Goal: Transaction & Acquisition: Purchase product/service

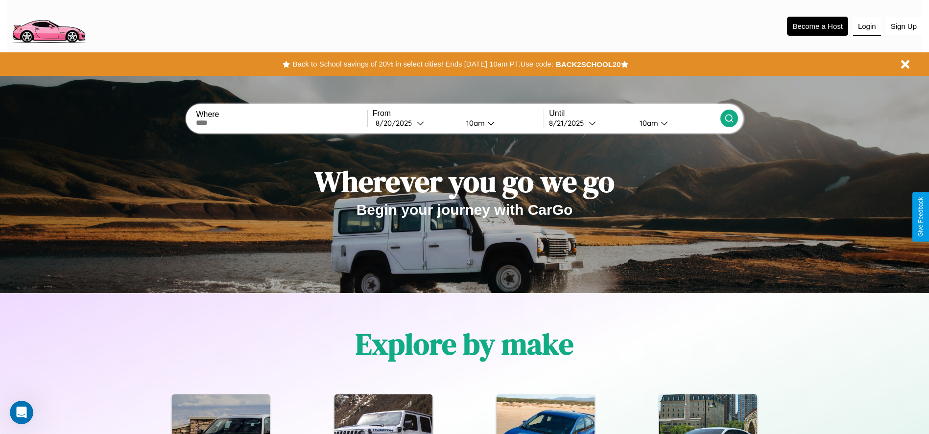
click at [867, 26] on button "Login" at bounding box center [867, 26] width 28 height 19
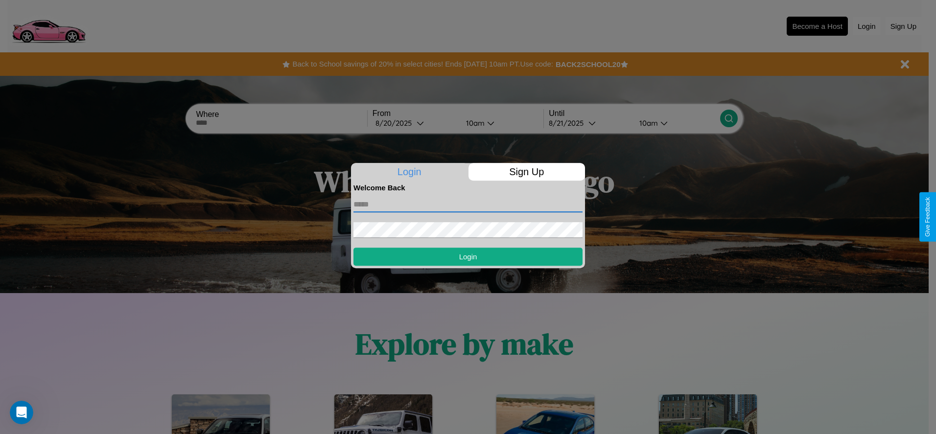
click at [468, 204] on input "text" at bounding box center [468, 205] width 229 height 16
type input "**********"
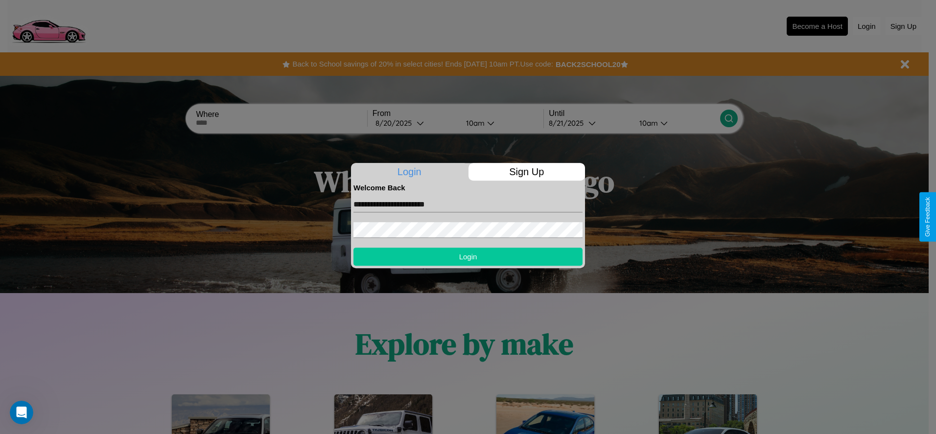
click at [468, 257] on button "Login" at bounding box center [468, 257] width 229 height 18
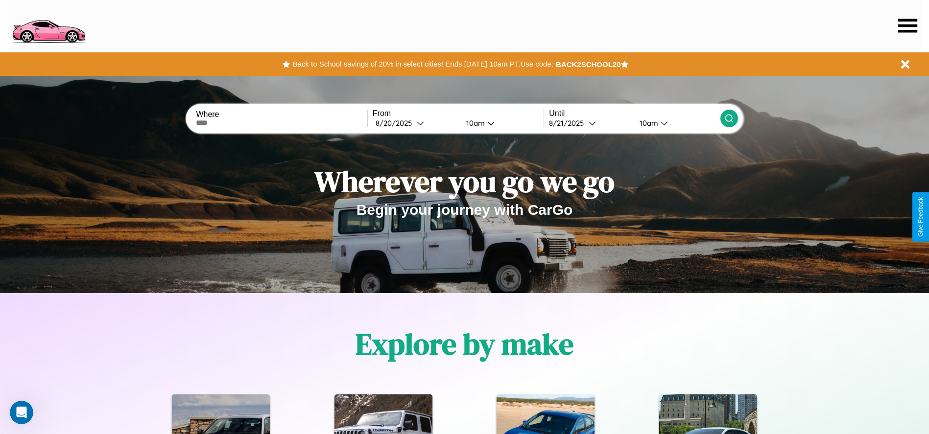
scroll to position [203, 0]
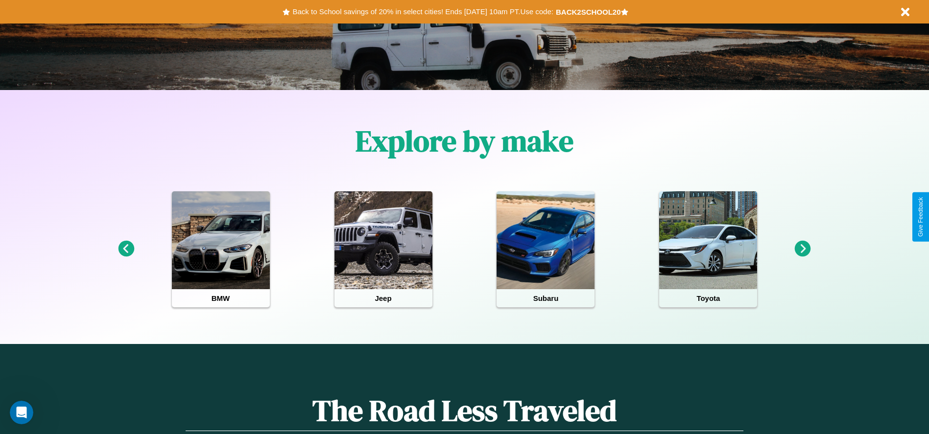
click at [803, 249] on icon at bounding box center [803, 249] width 16 height 16
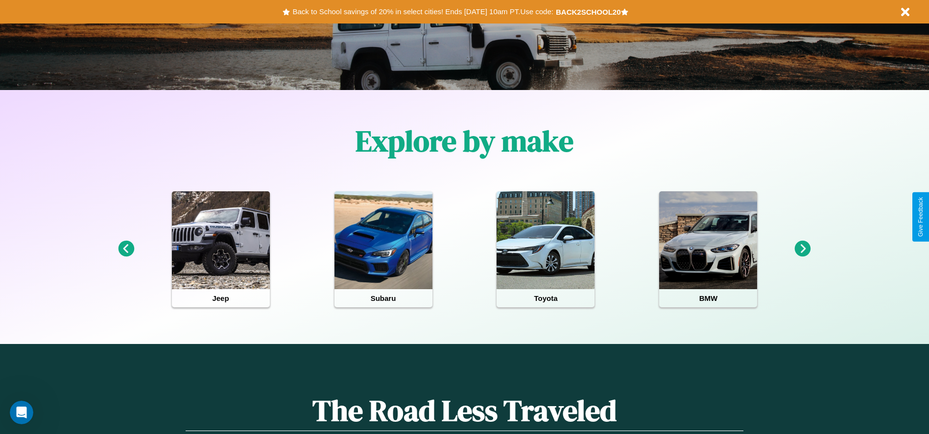
click at [803, 249] on icon at bounding box center [803, 249] width 16 height 16
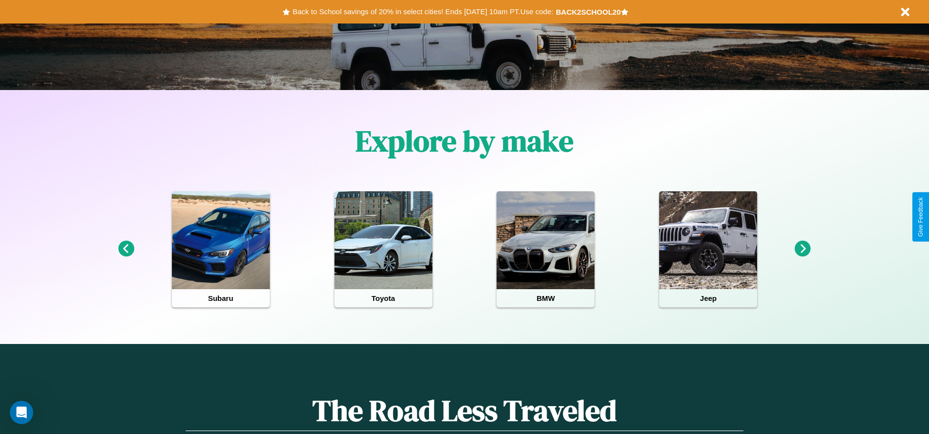
click at [803, 249] on icon at bounding box center [803, 249] width 16 height 16
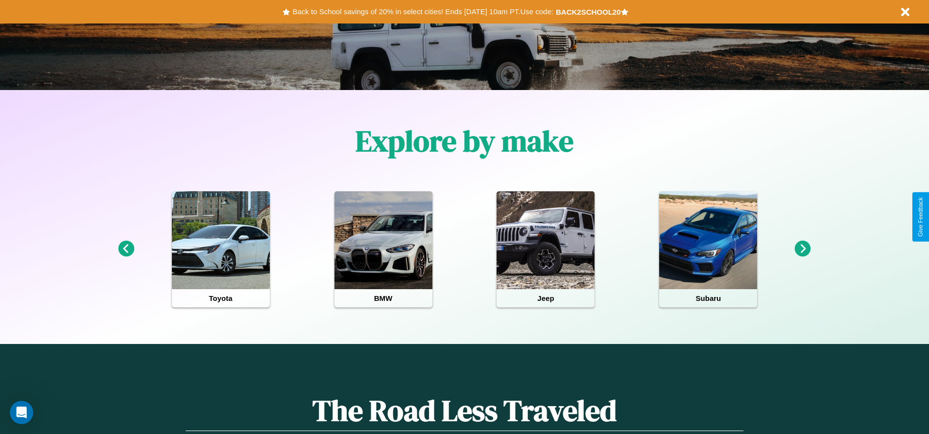
click at [126, 249] on icon at bounding box center [126, 249] width 16 height 16
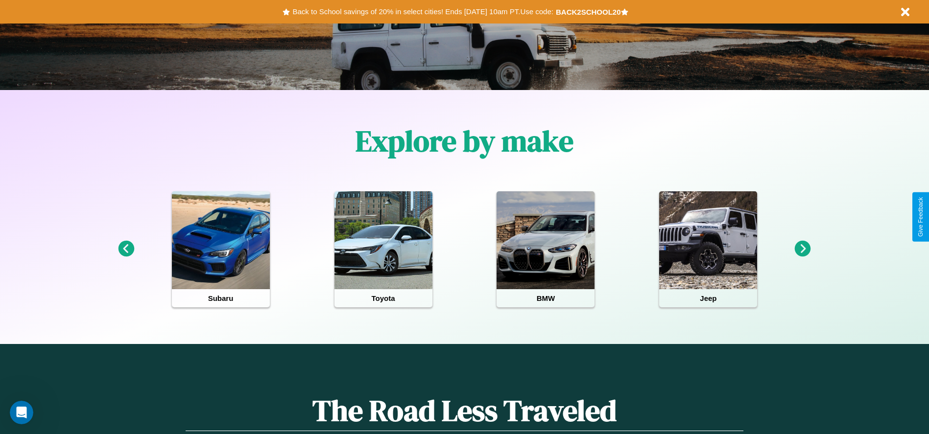
click at [126, 249] on icon at bounding box center [126, 249] width 16 height 16
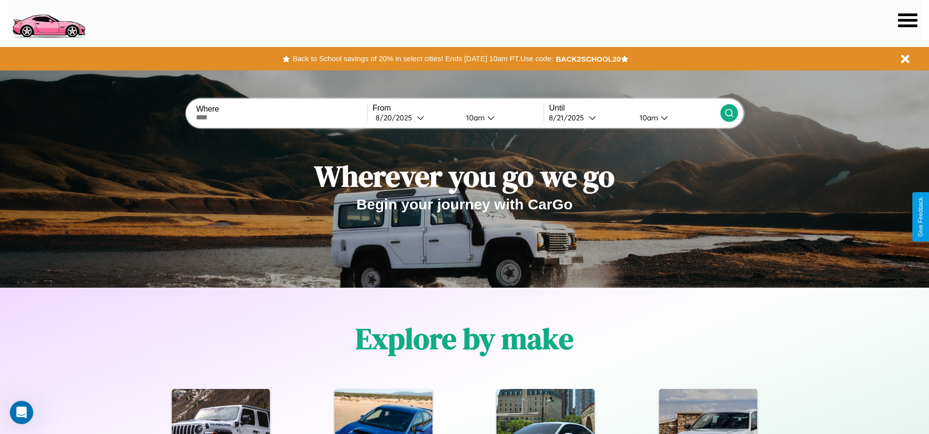
scroll to position [0, 0]
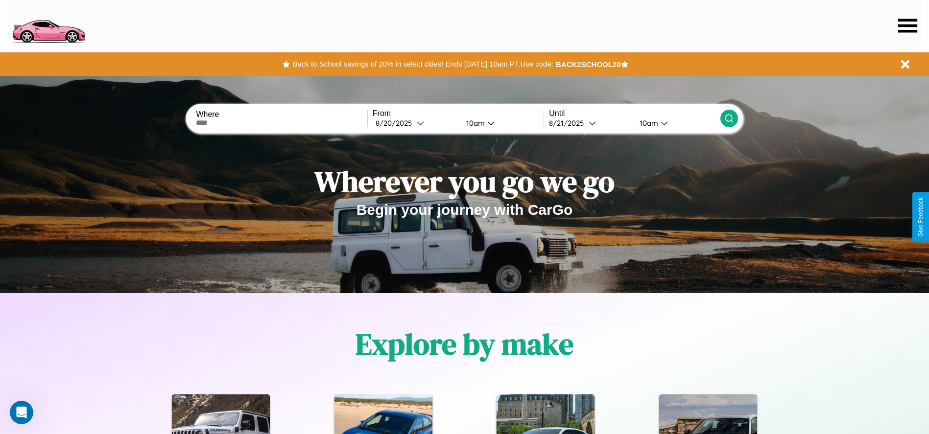
click at [282, 123] on input "text" at bounding box center [281, 123] width 171 height 8
type input "**********"
click at [415, 123] on div "8 / 20 / 2025" at bounding box center [396, 122] width 41 height 9
select select "*"
select select "****"
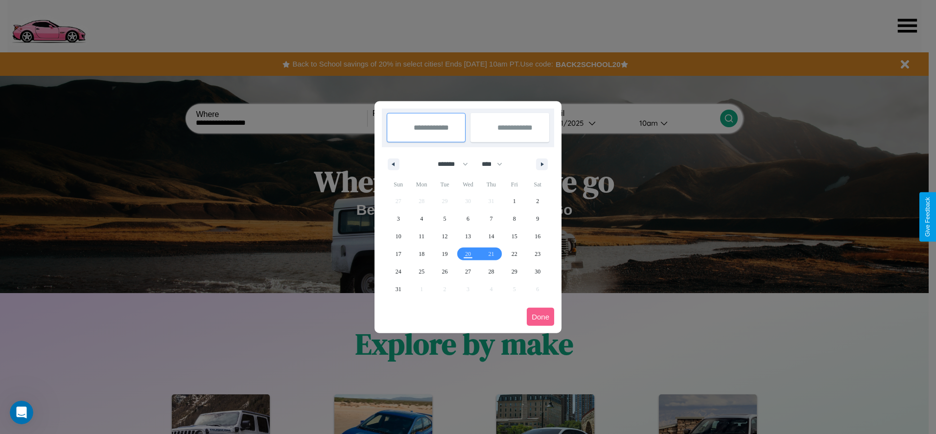
click at [449, 164] on select "******* ******** ***** ***** *** **** **** ****** ********* ******* ******** **…" at bounding box center [451, 164] width 42 height 16
select select "*"
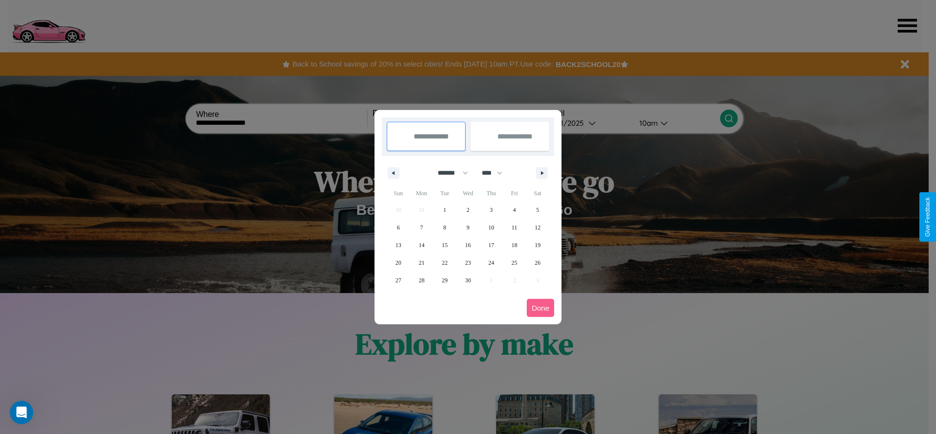
drag, startPoint x: 496, startPoint y: 173, endPoint x: 468, endPoint y: 196, distance: 36.9
click at [496, 173] on select "**** **** **** **** **** **** **** **** **** **** **** **** **** **** **** ****…" at bounding box center [491, 173] width 29 height 16
select select "****"
click at [422, 245] on span "13" at bounding box center [422, 245] width 6 height 18
type input "**********"
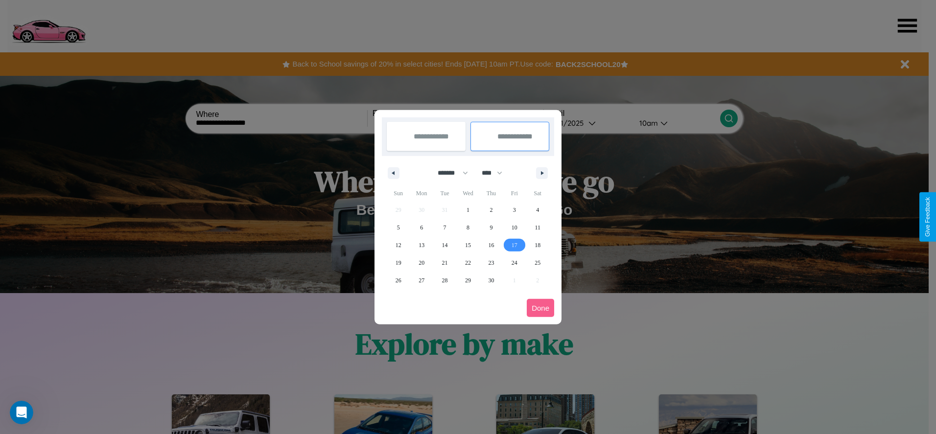
click at [514, 245] on span "17" at bounding box center [515, 245] width 6 height 18
type input "**********"
click at [541, 308] on button "Done" at bounding box center [540, 308] width 27 height 18
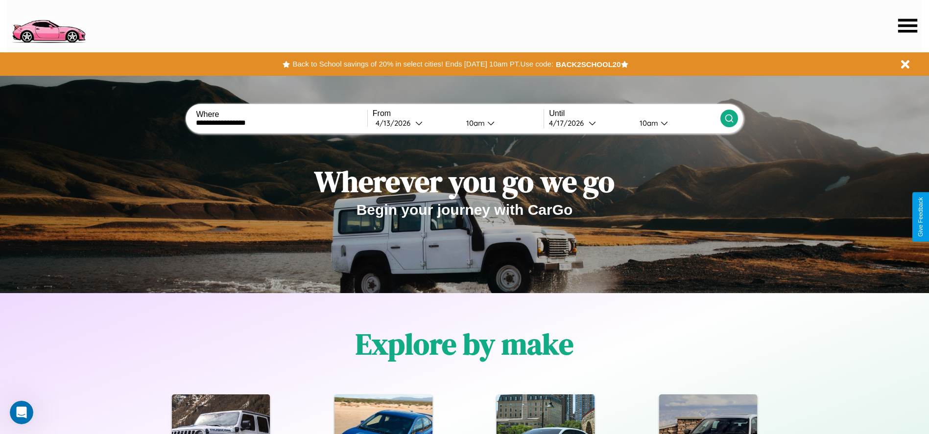
click at [729, 118] on icon at bounding box center [729, 119] width 10 height 10
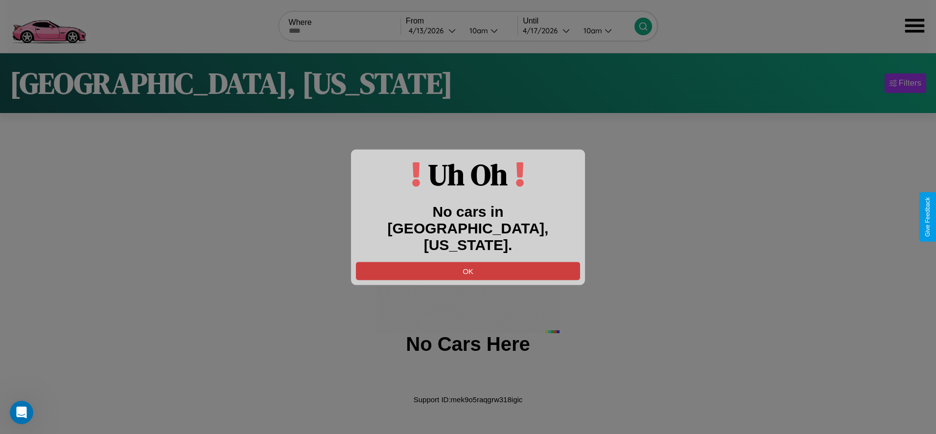
click at [468, 262] on button "OK" at bounding box center [468, 271] width 224 height 18
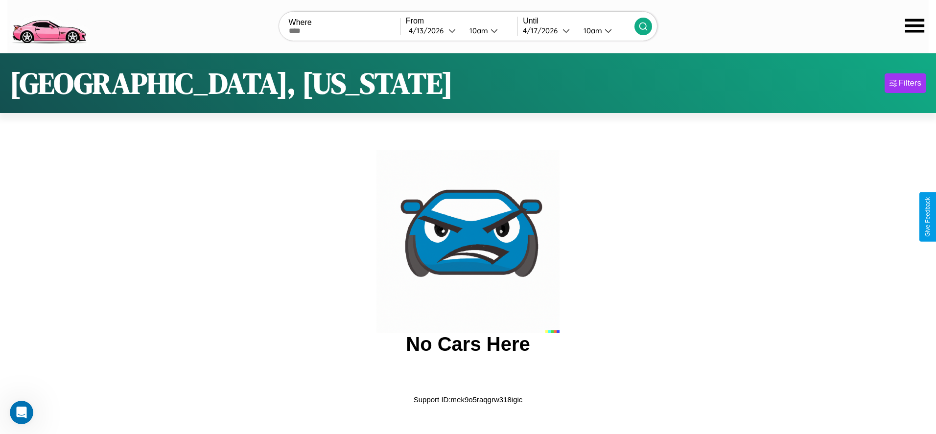
click at [48, 25] on img at bounding box center [48, 25] width 83 height 41
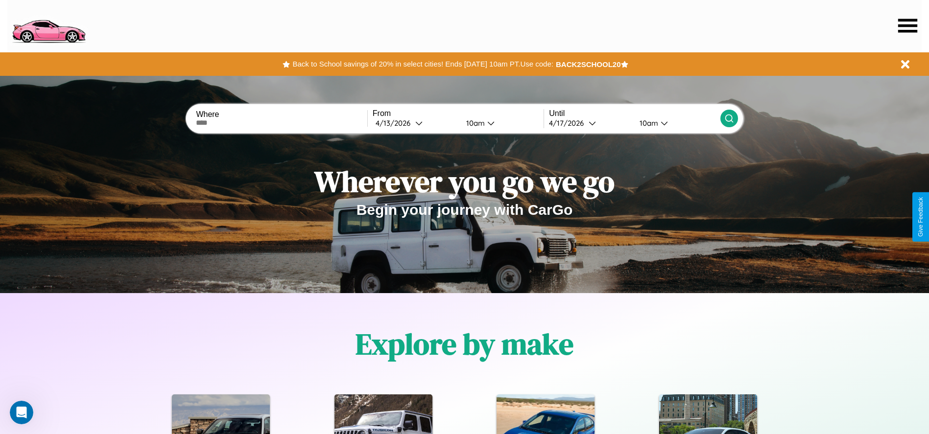
scroll to position [203, 0]
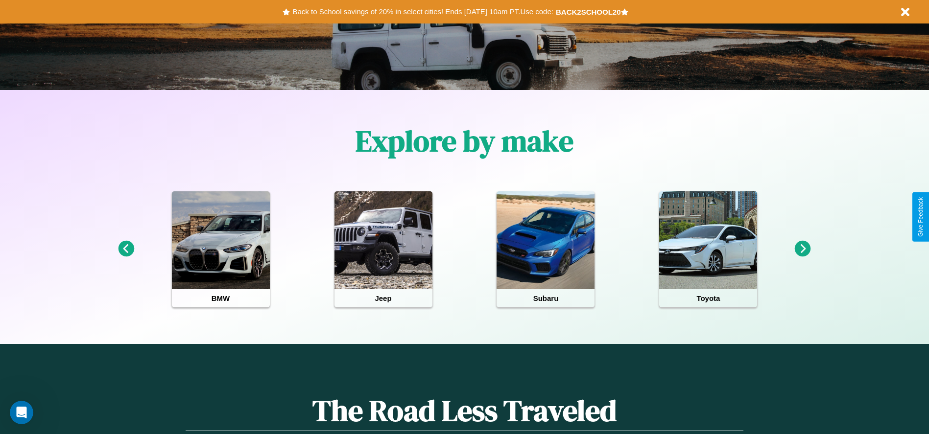
click at [803, 249] on icon at bounding box center [803, 249] width 16 height 16
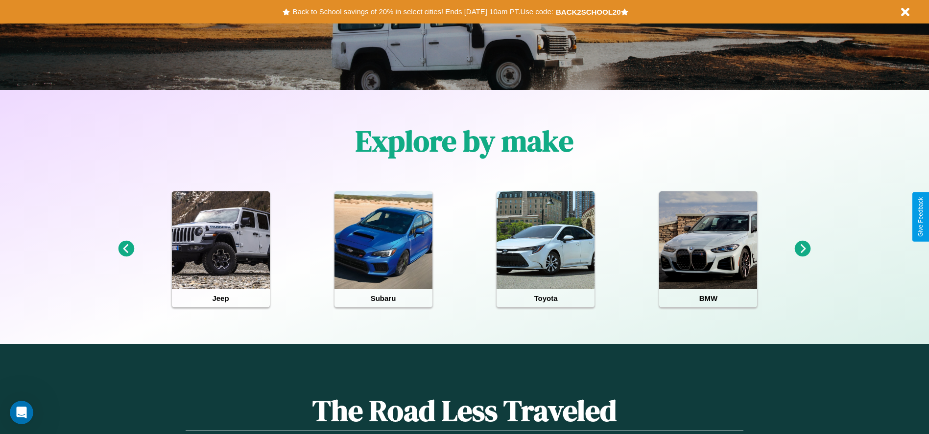
click at [803, 249] on icon at bounding box center [803, 249] width 16 height 16
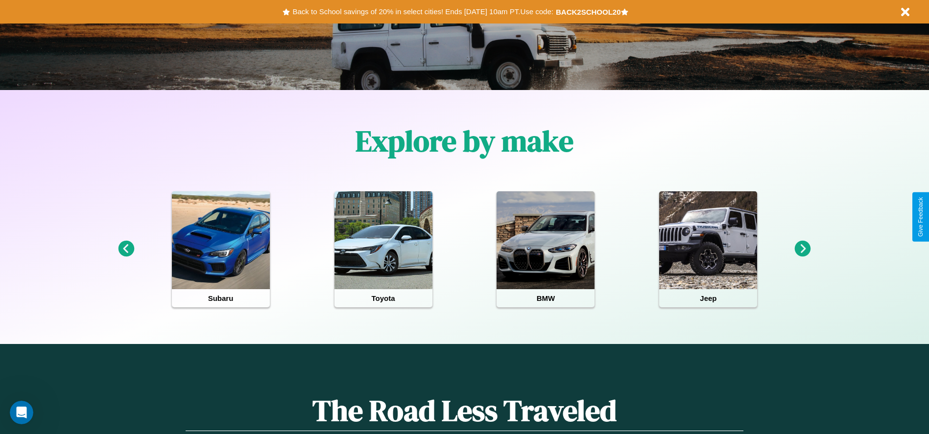
click at [803, 249] on icon at bounding box center [803, 249] width 16 height 16
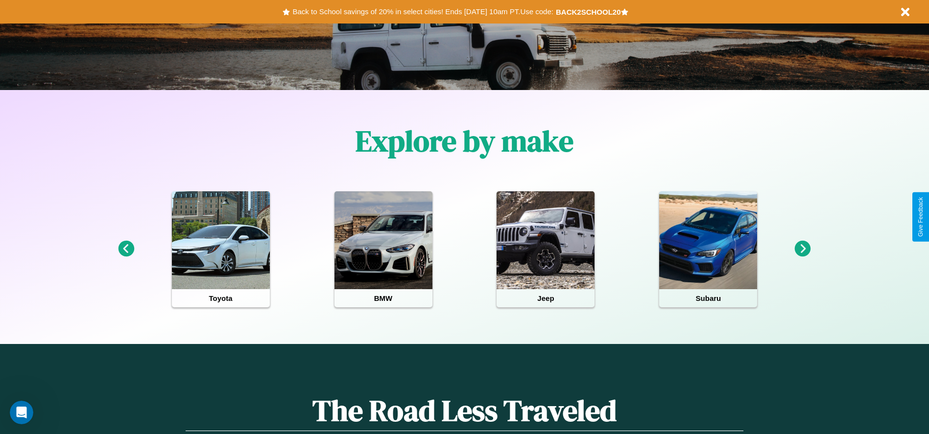
click at [803, 249] on icon at bounding box center [803, 249] width 16 height 16
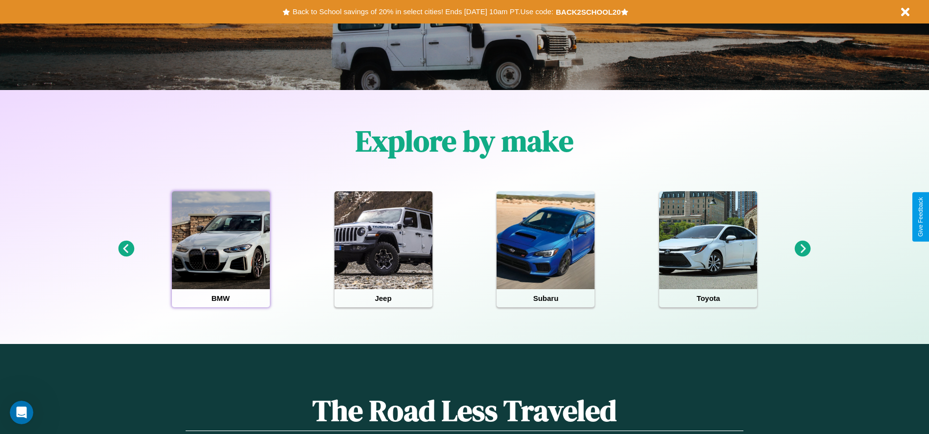
click at [220, 249] on div at bounding box center [221, 240] width 98 height 98
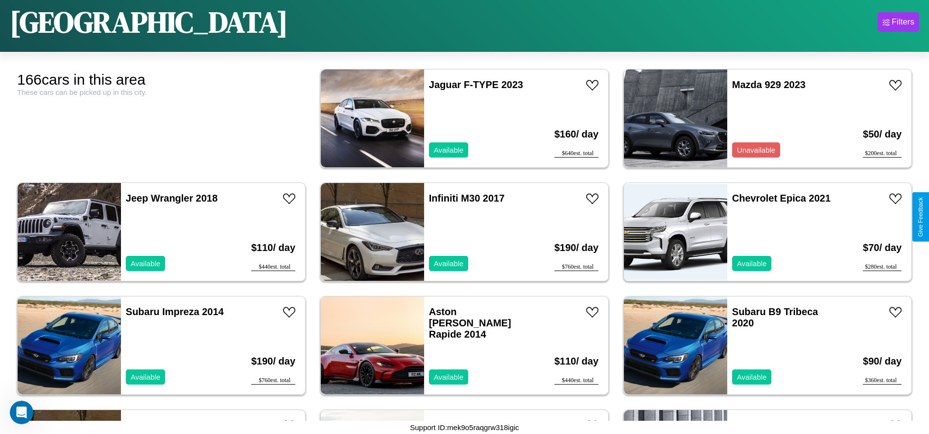
scroll to position [4426, 0]
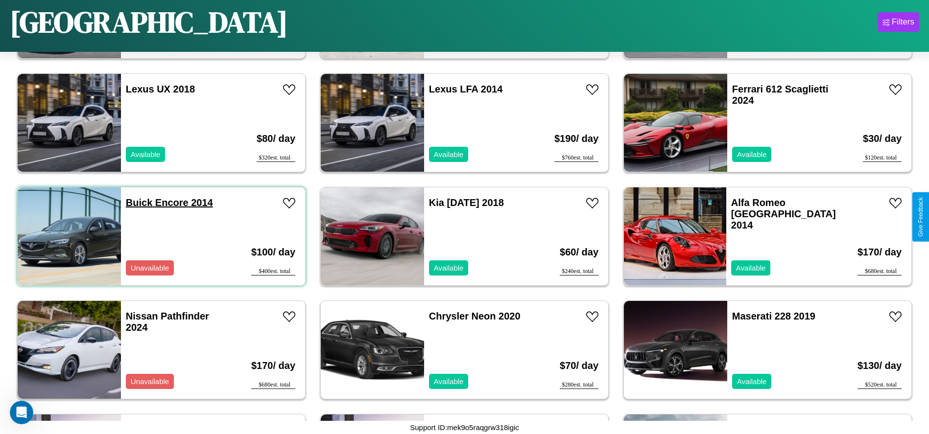
click at [138, 203] on link "Buick Encore 2014" at bounding box center [169, 202] width 87 height 11
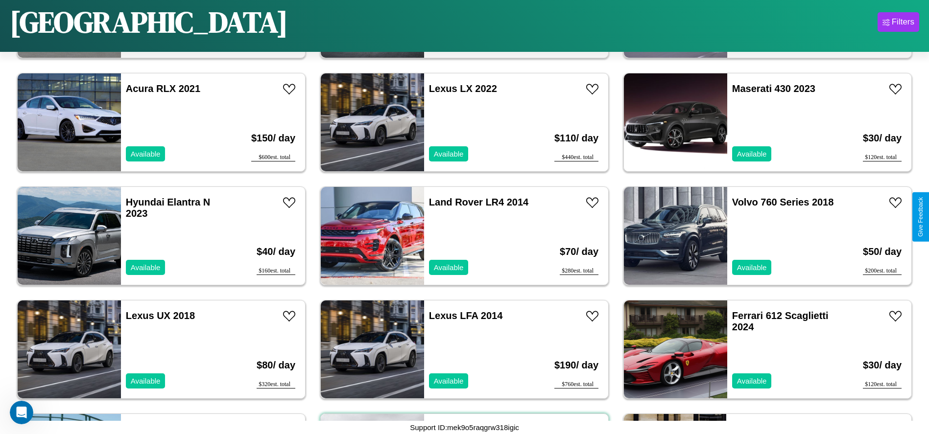
scroll to position [4199, 0]
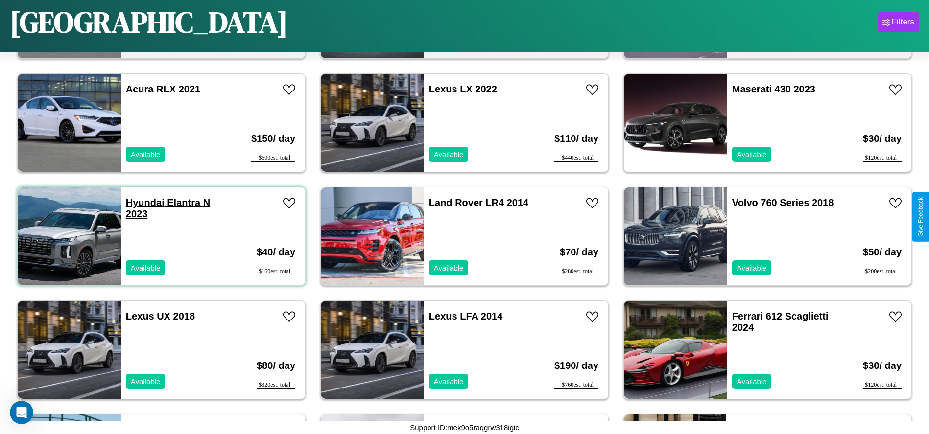
click at [144, 203] on link "Hyundai Elantra N 2023" at bounding box center [168, 208] width 84 height 22
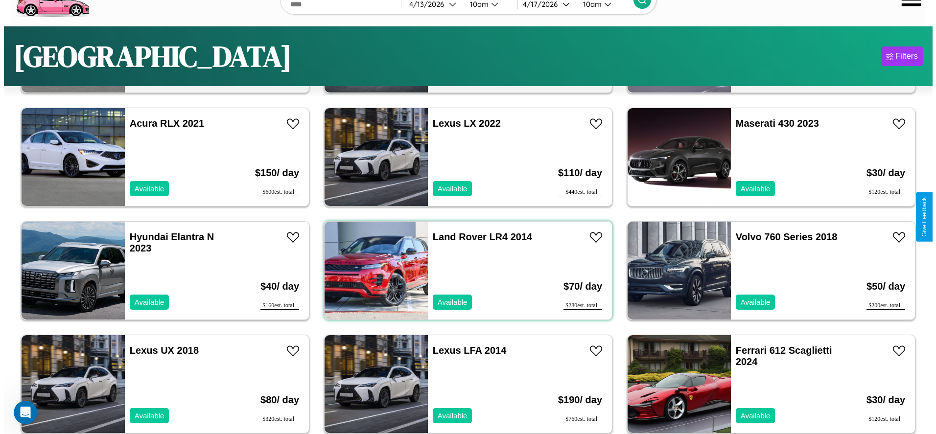
scroll to position [0, 0]
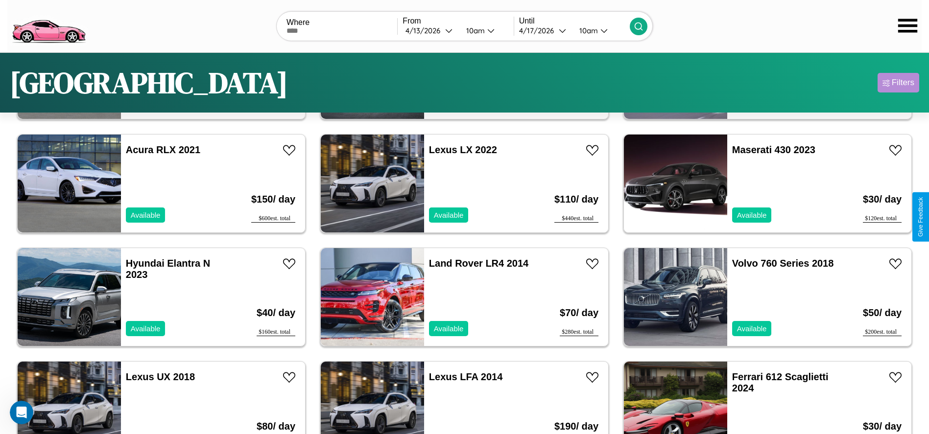
click at [898, 83] on div "Filters" at bounding box center [903, 83] width 23 height 10
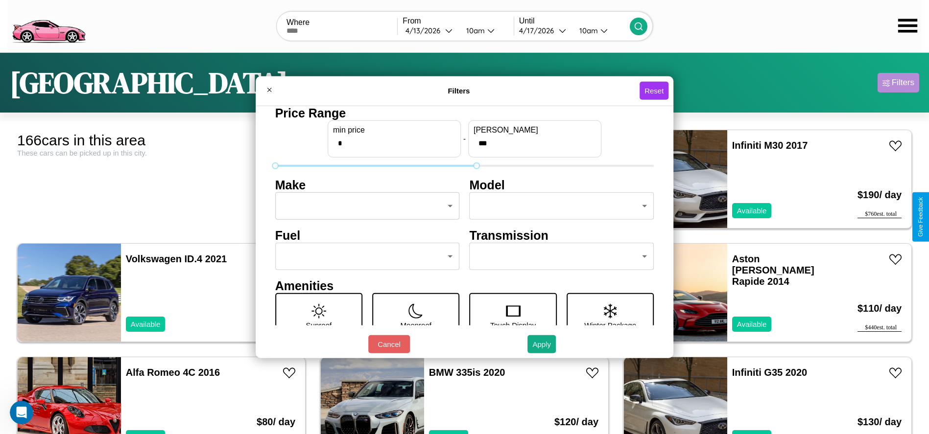
type input "***"
type input "*"
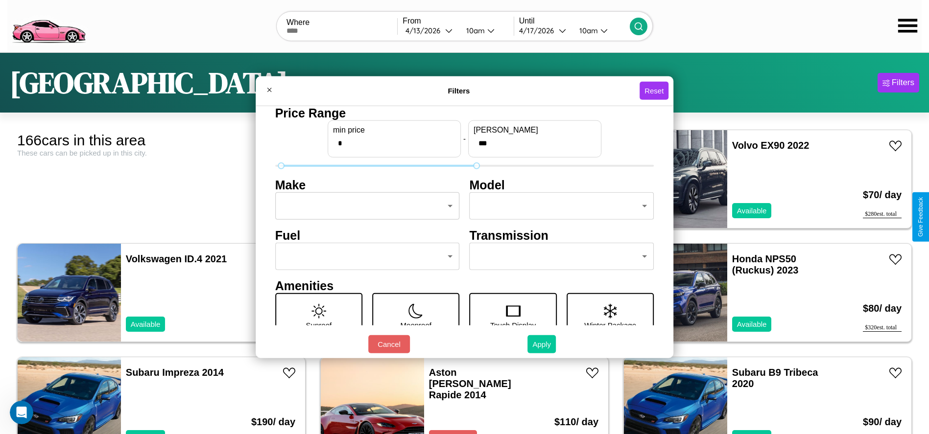
click at [542, 344] on button "Apply" at bounding box center [541, 344] width 28 height 18
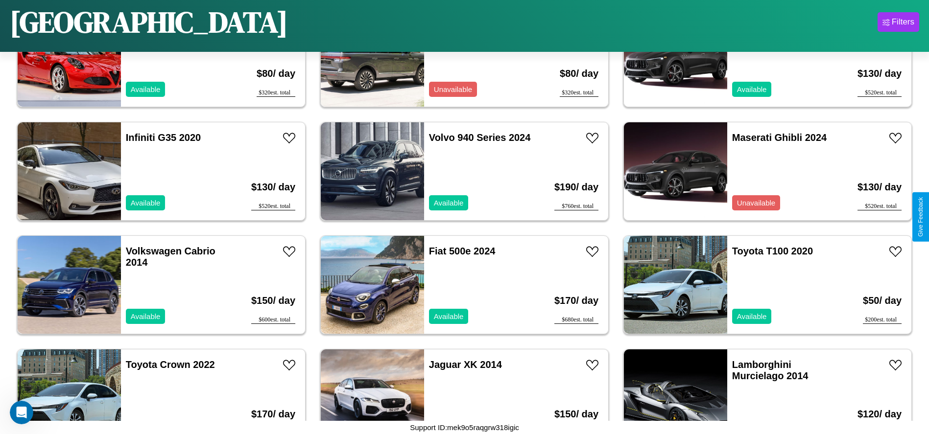
scroll to position [3631, 0]
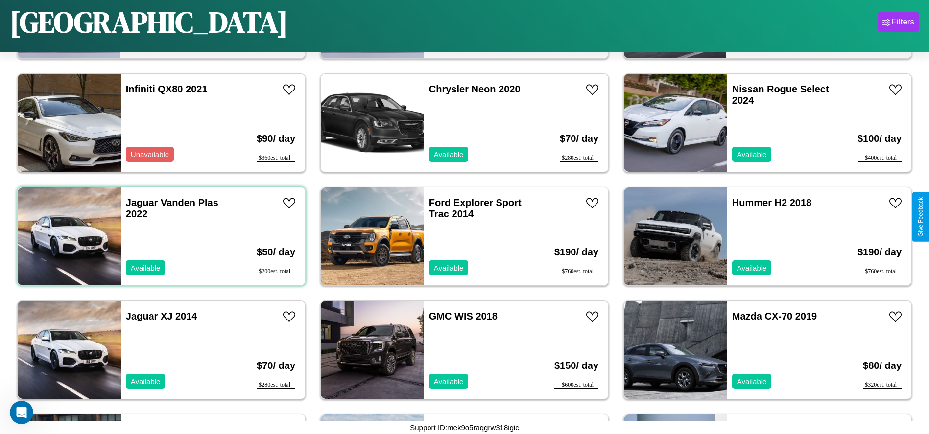
click at [160, 236] on div "Jaguar Vanden Plas 2022 Available" at bounding box center [177, 237] width 113 height 98
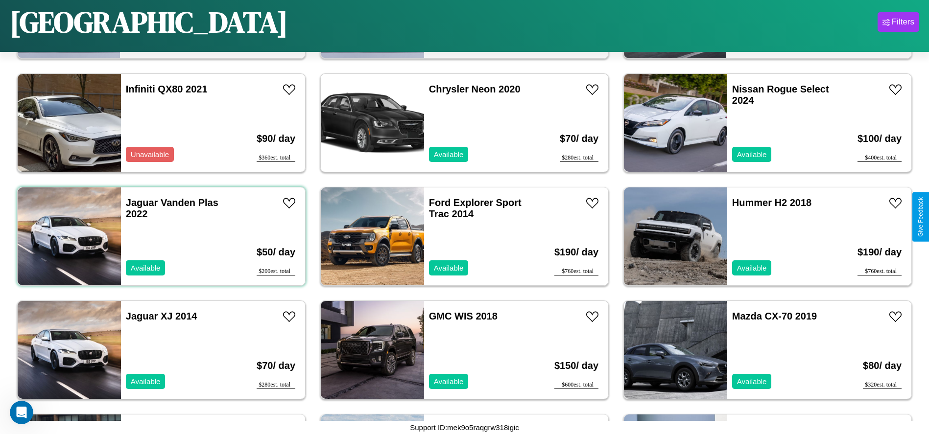
click at [160, 236] on div "Jaguar Vanden Plas 2022 Available" at bounding box center [177, 237] width 113 height 98
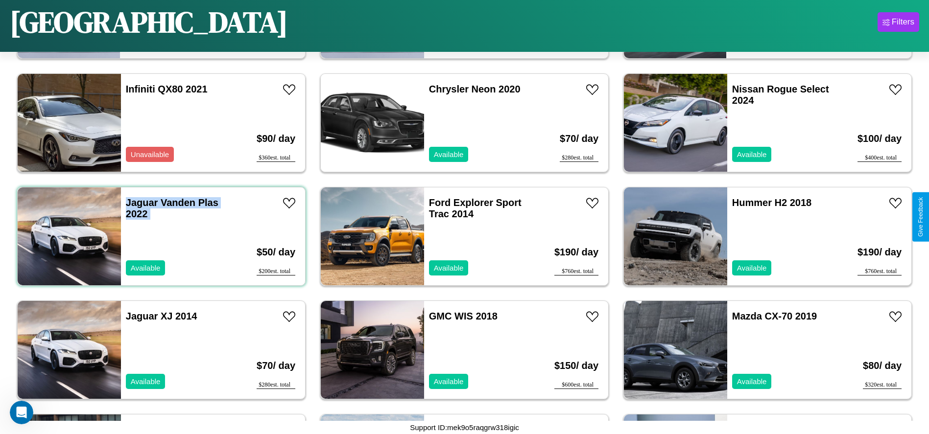
click at [160, 236] on div "Jaguar Vanden Plas 2022 Available" at bounding box center [177, 237] width 113 height 98
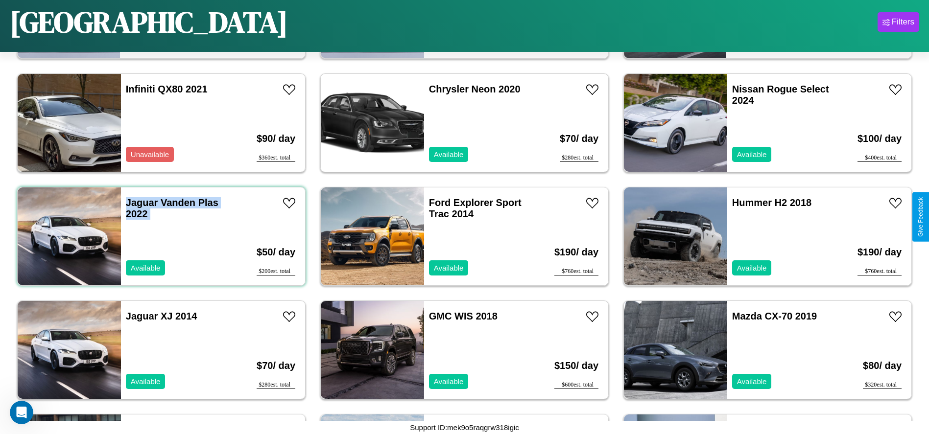
click at [160, 236] on div "Jaguar Vanden Plas 2022 Available" at bounding box center [177, 237] width 113 height 98
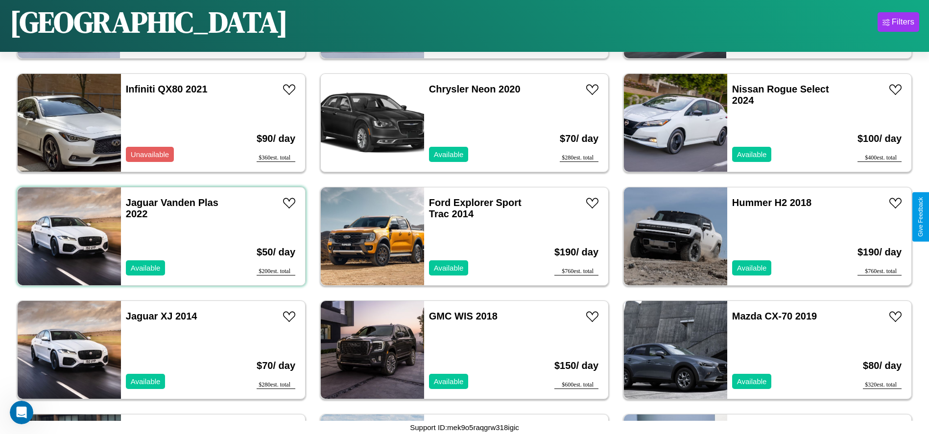
click at [160, 236] on div "Jaguar Vanden Plas 2022 Available" at bounding box center [177, 237] width 113 height 98
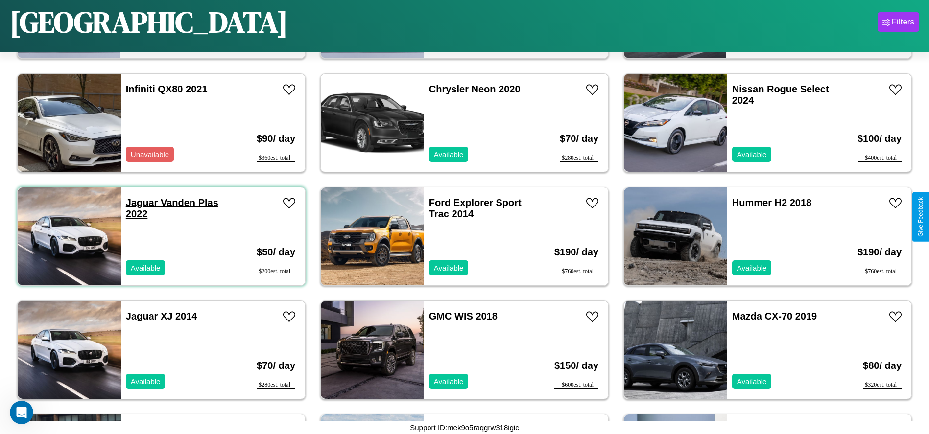
click at [141, 203] on link "Jaguar Vanden Plas 2022" at bounding box center [172, 208] width 93 height 22
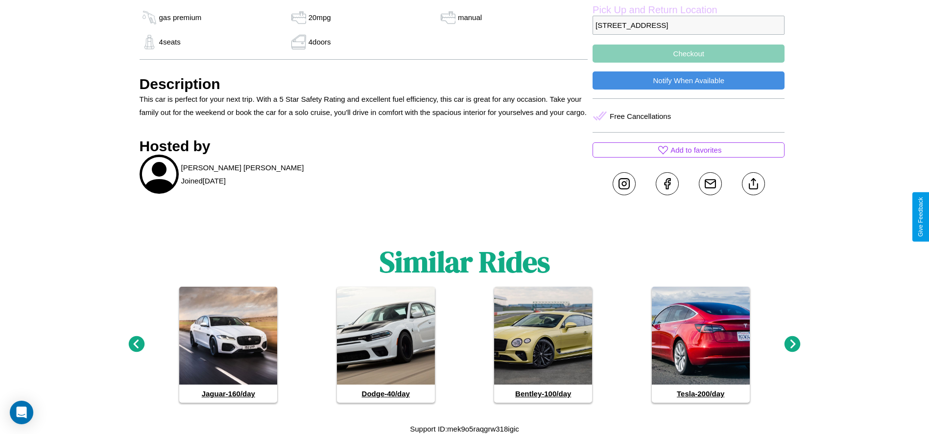
scroll to position [418, 0]
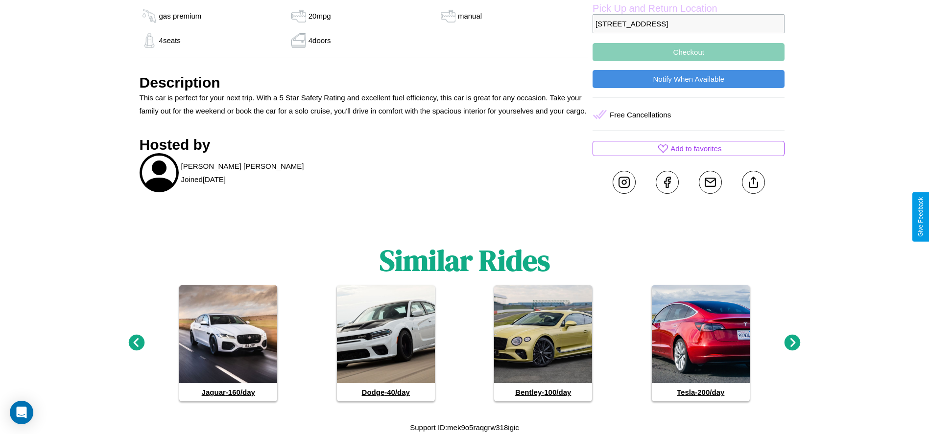
click at [792, 343] on icon at bounding box center [792, 343] width 16 height 16
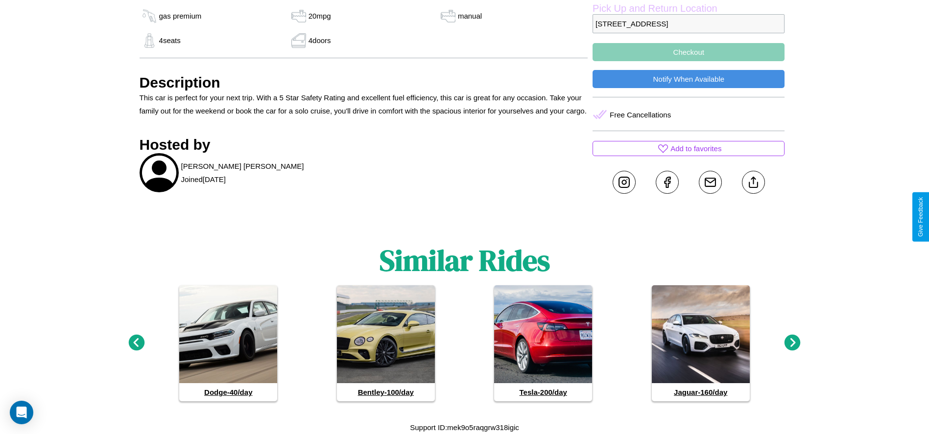
click at [136, 343] on icon at bounding box center [136, 343] width 16 height 16
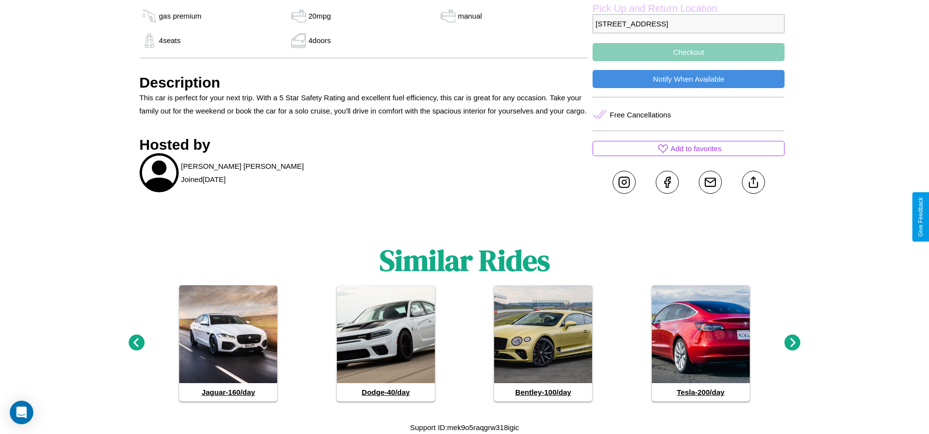
click at [792, 343] on icon at bounding box center [792, 343] width 16 height 16
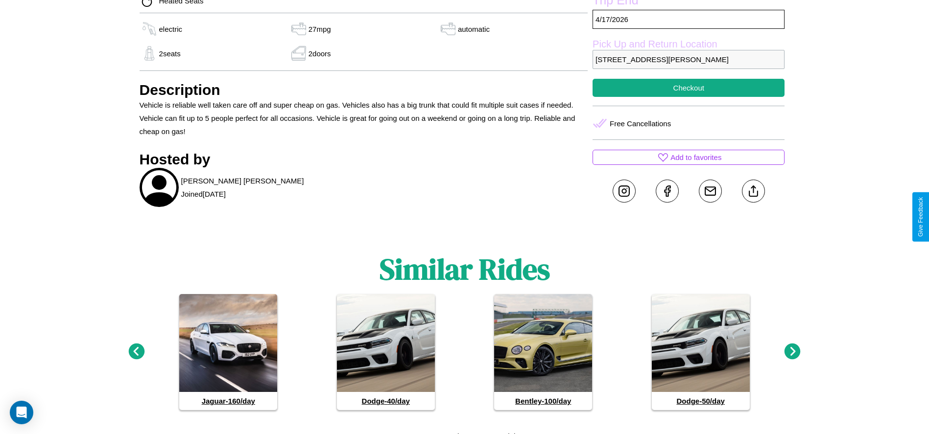
scroll to position [472, 0]
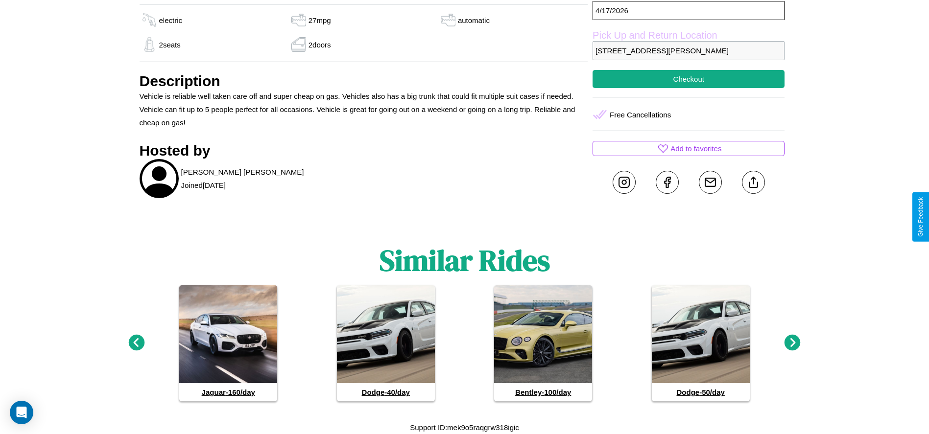
click at [792, 343] on icon at bounding box center [792, 343] width 16 height 16
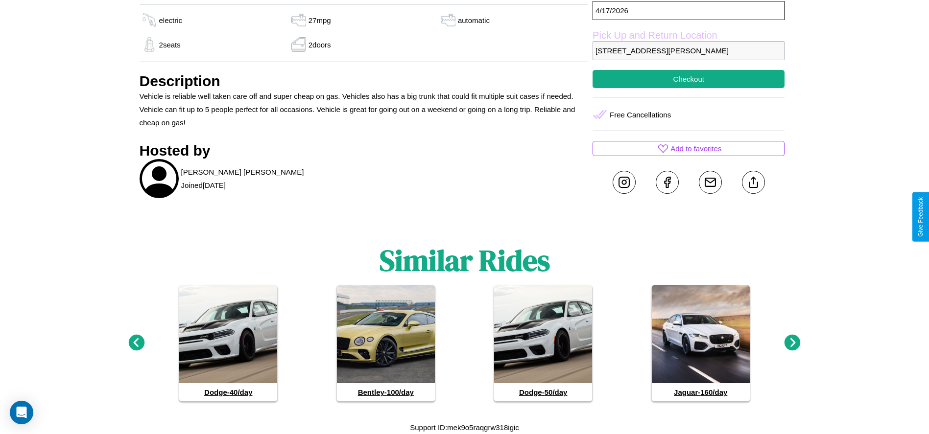
click at [792, 343] on icon at bounding box center [792, 343] width 16 height 16
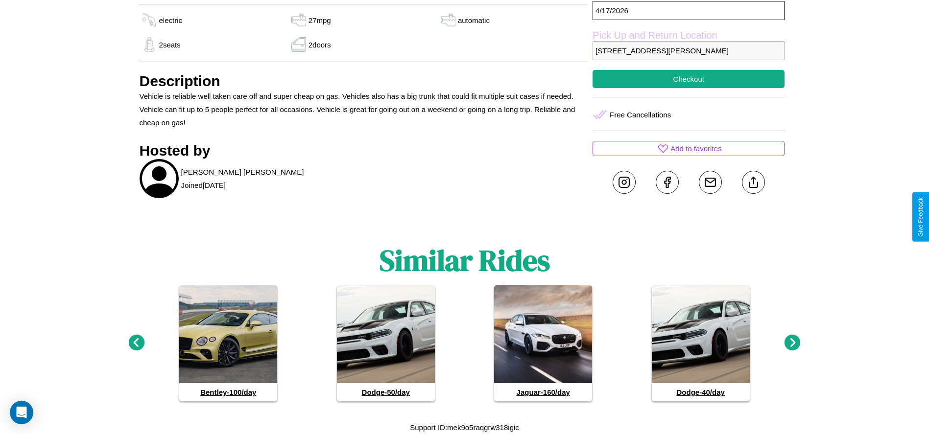
click at [792, 343] on icon at bounding box center [792, 343] width 16 height 16
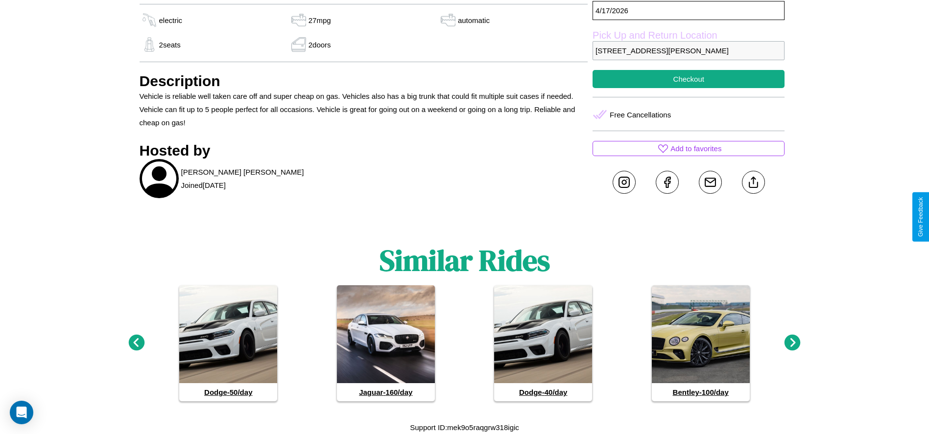
click at [792, 343] on icon at bounding box center [792, 343] width 16 height 16
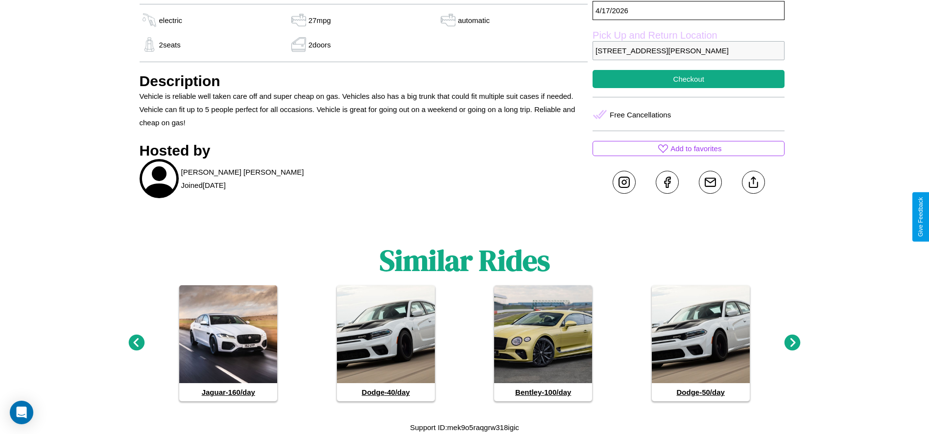
scroll to position [364, 0]
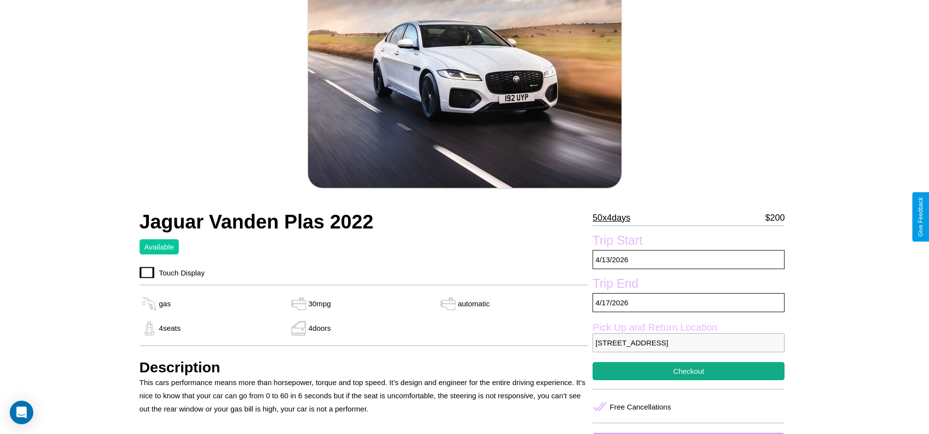
scroll to position [225, 0]
